Goal: Navigation & Orientation: Find specific page/section

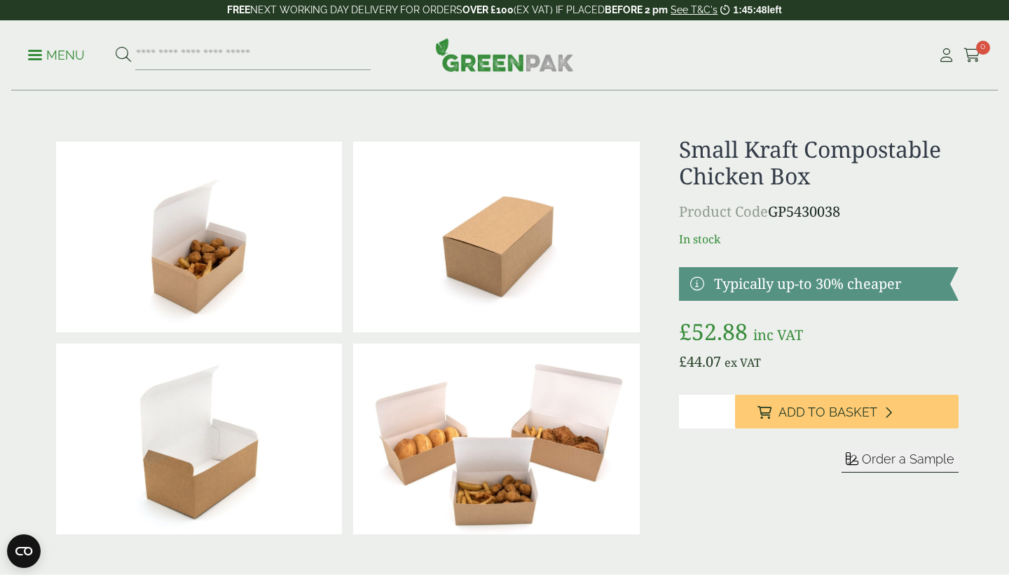
click at [55, 59] on p "Menu" at bounding box center [56, 55] width 57 height 17
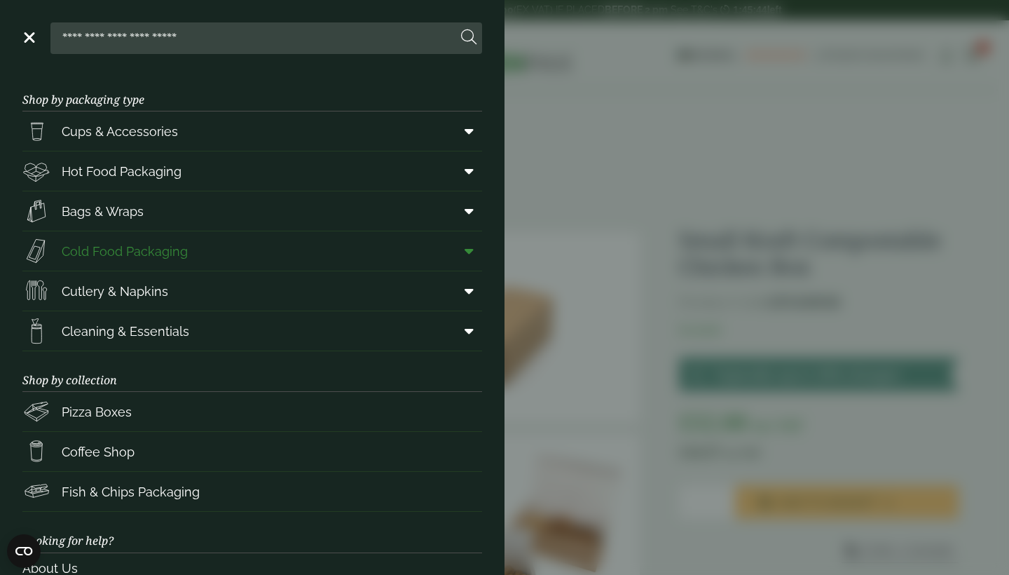
click at [468, 254] on icon at bounding box center [469, 251] width 9 height 14
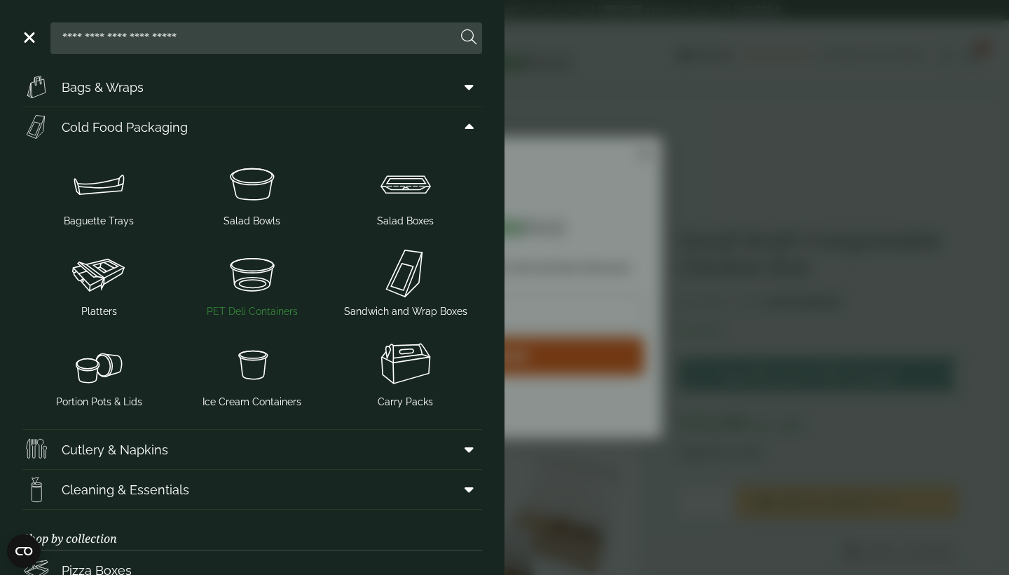
scroll to position [125, 0]
click at [409, 193] on img at bounding box center [405, 182] width 142 height 56
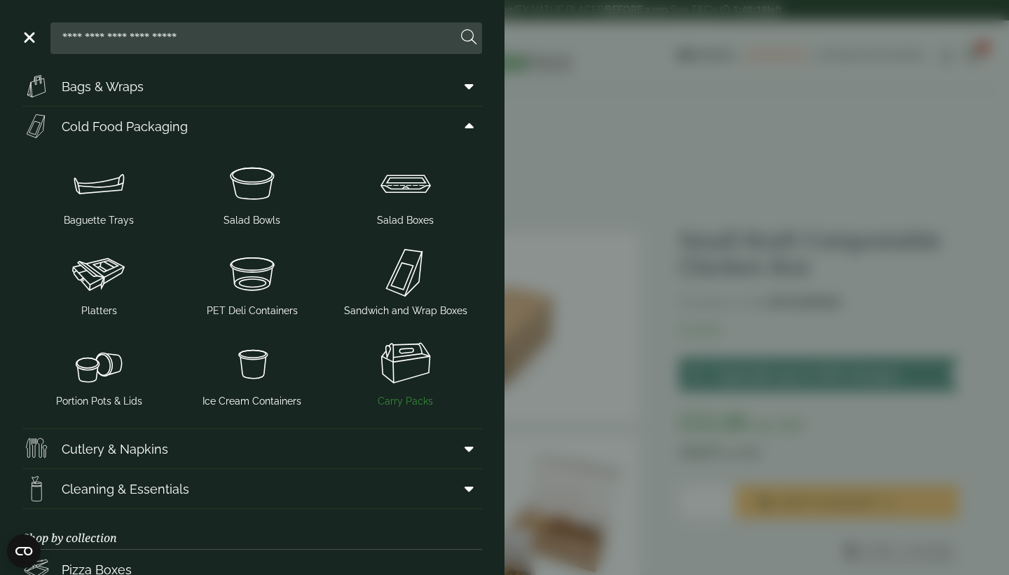
click at [406, 366] on img at bounding box center [405, 363] width 142 height 56
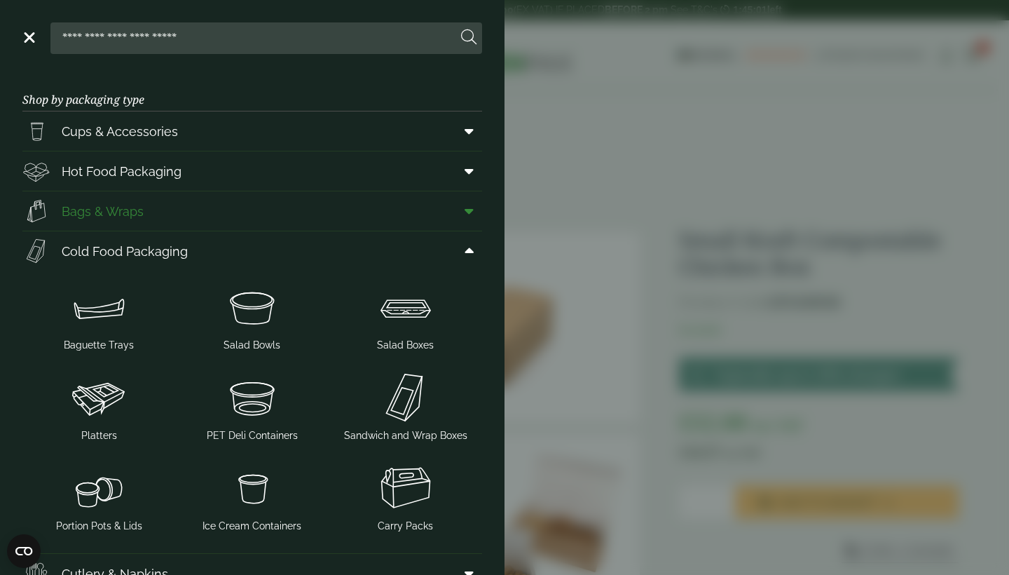
scroll to position [0, 0]
click at [469, 171] on icon at bounding box center [469, 171] width 9 height 14
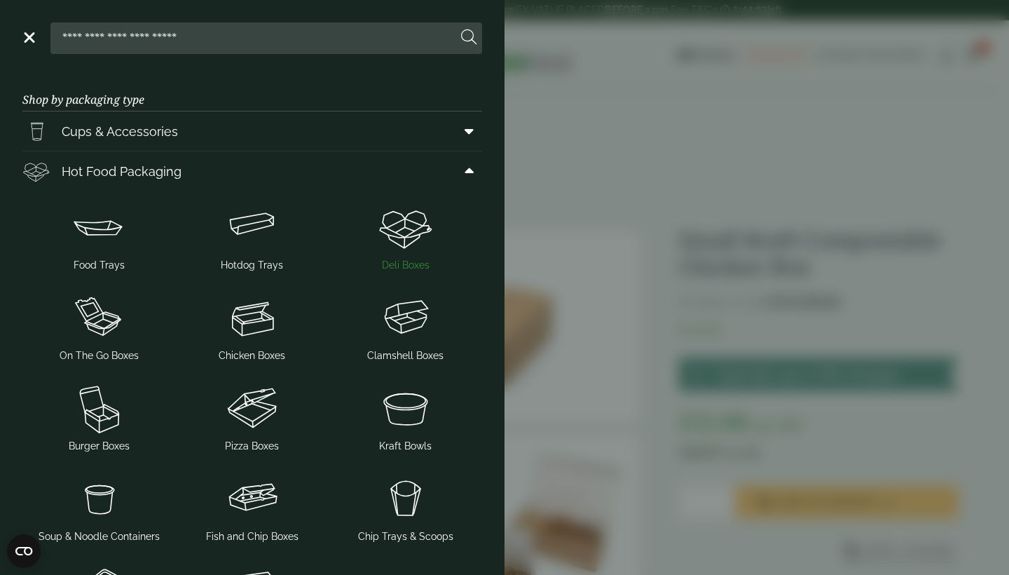
click at [403, 233] on img at bounding box center [405, 227] width 142 height 56
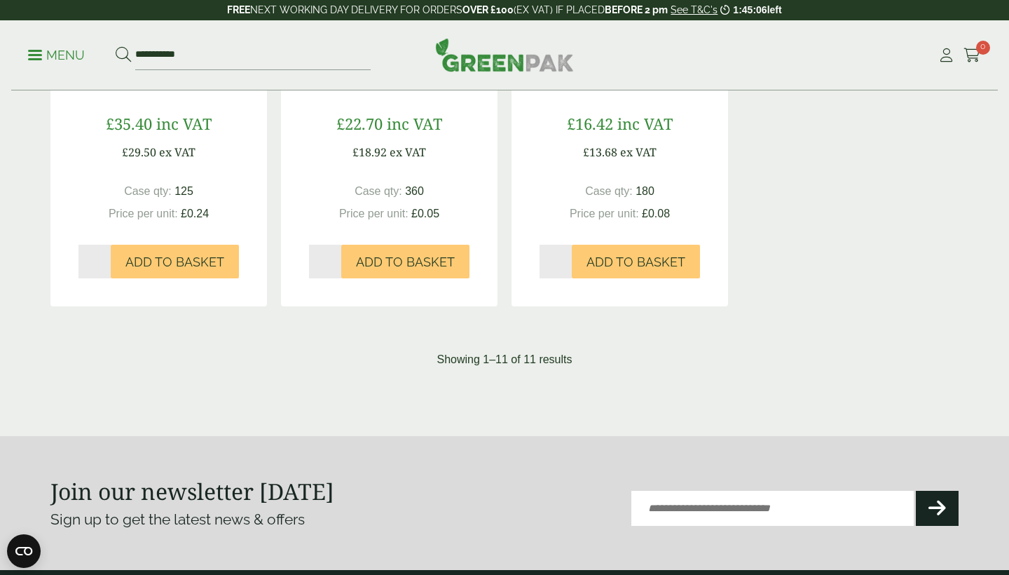
scroll to position [1386, 0]
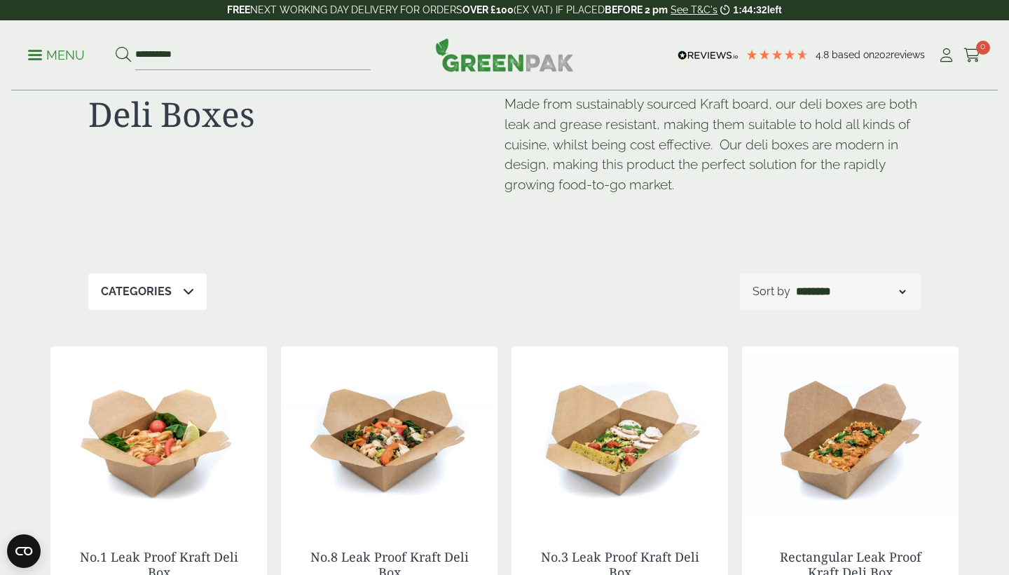
scroll to position [27, 0]
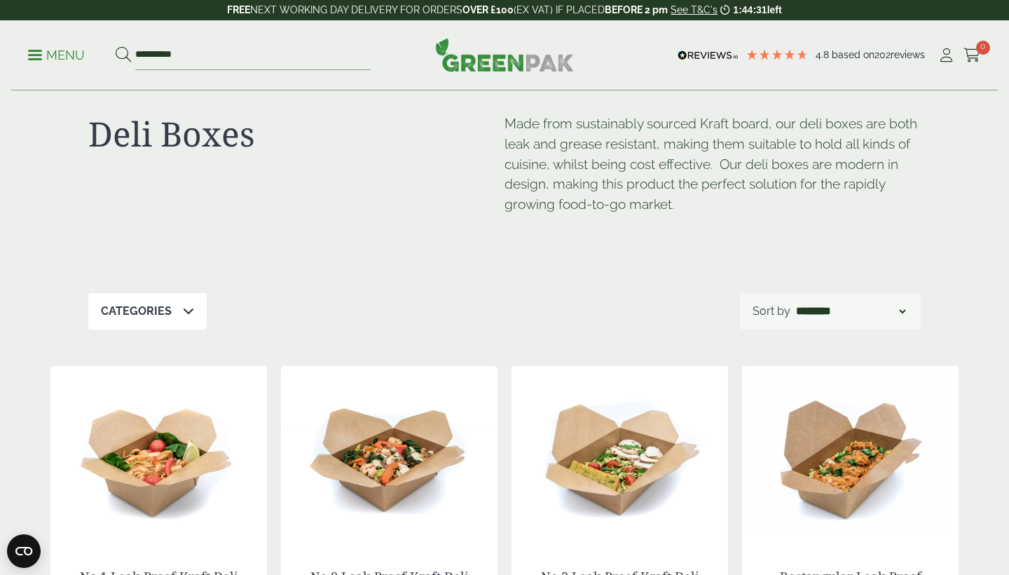
click at [160, 452] on img at bounding box center [158, 453] width 217 height 175
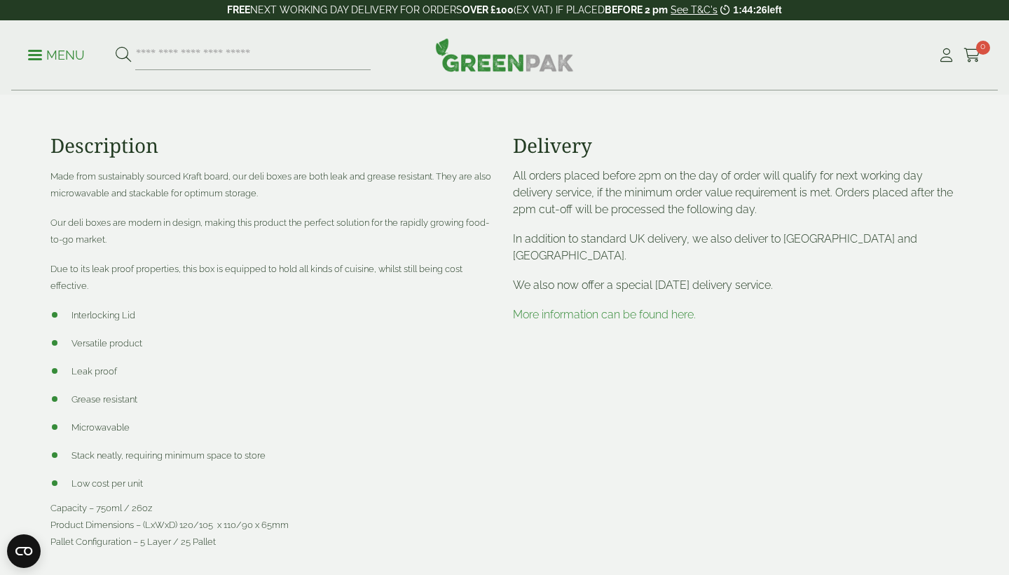
scroll to position [479, 0]
